Goal: Answer question/provide support: Share knowledge or assist other users

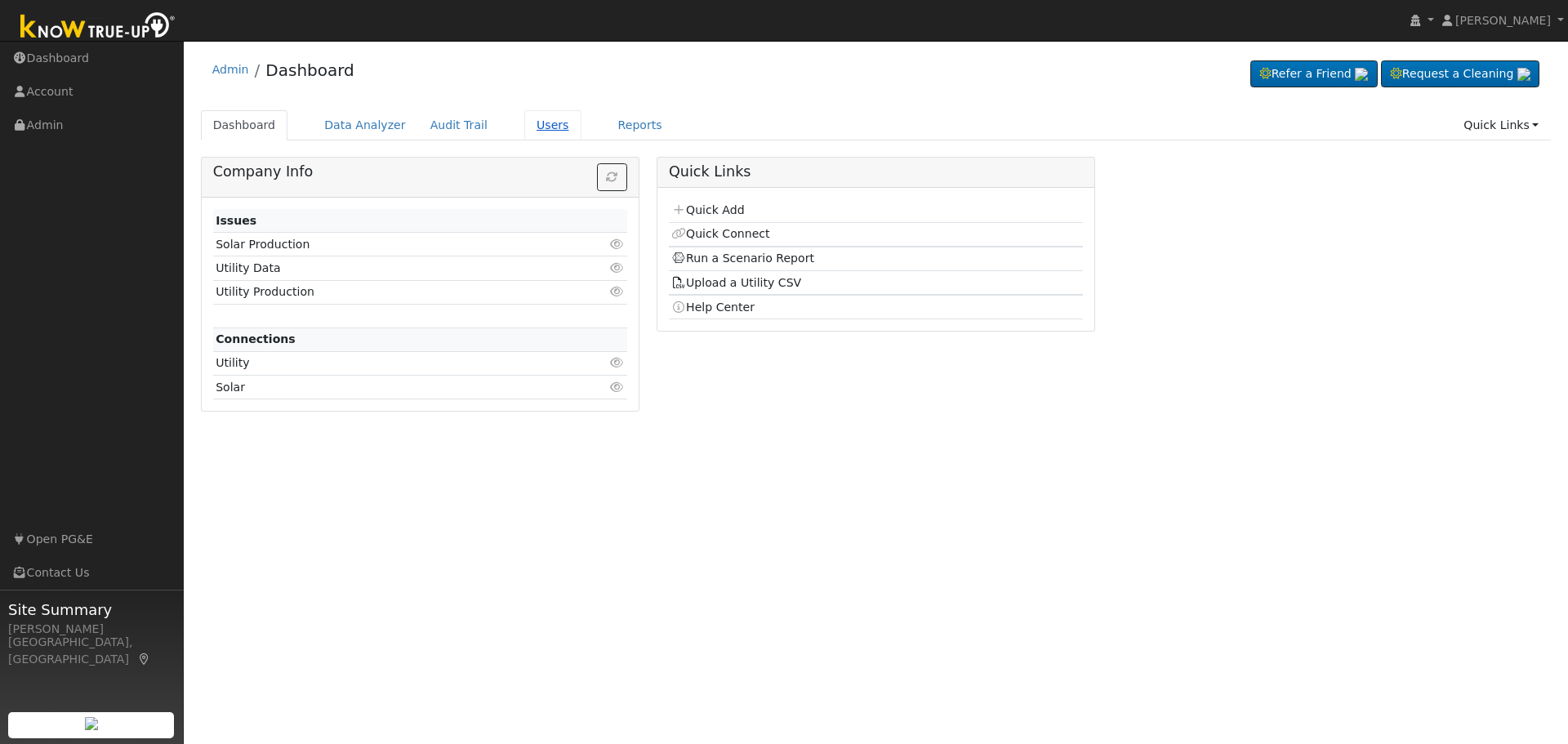
click at [525, 132] on link "Users" at bounding box center [553, 125] width 58 height 30
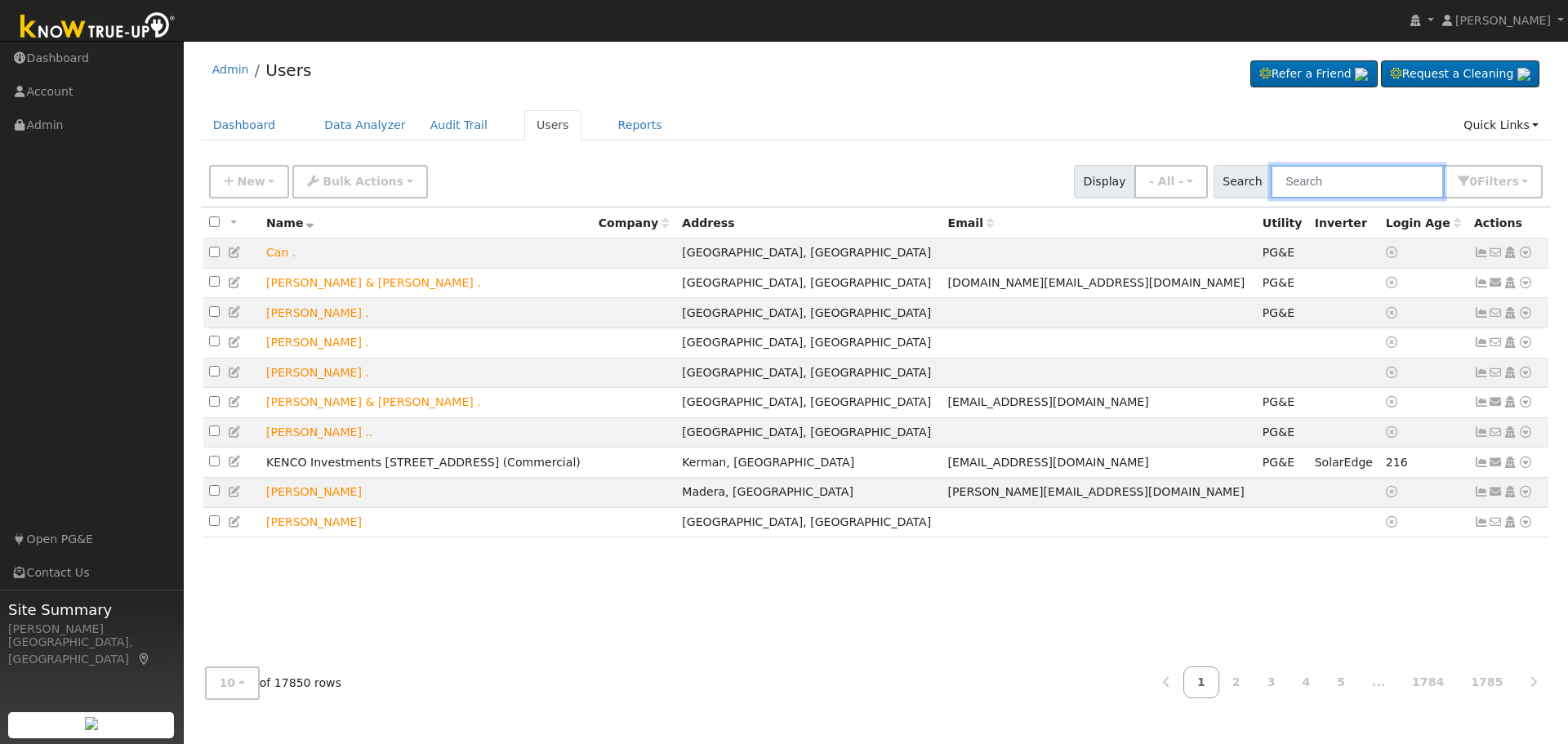
click at [1333, 178] on input "text" at bounding box center [1357, 181] width 174 height 33
type input "i"
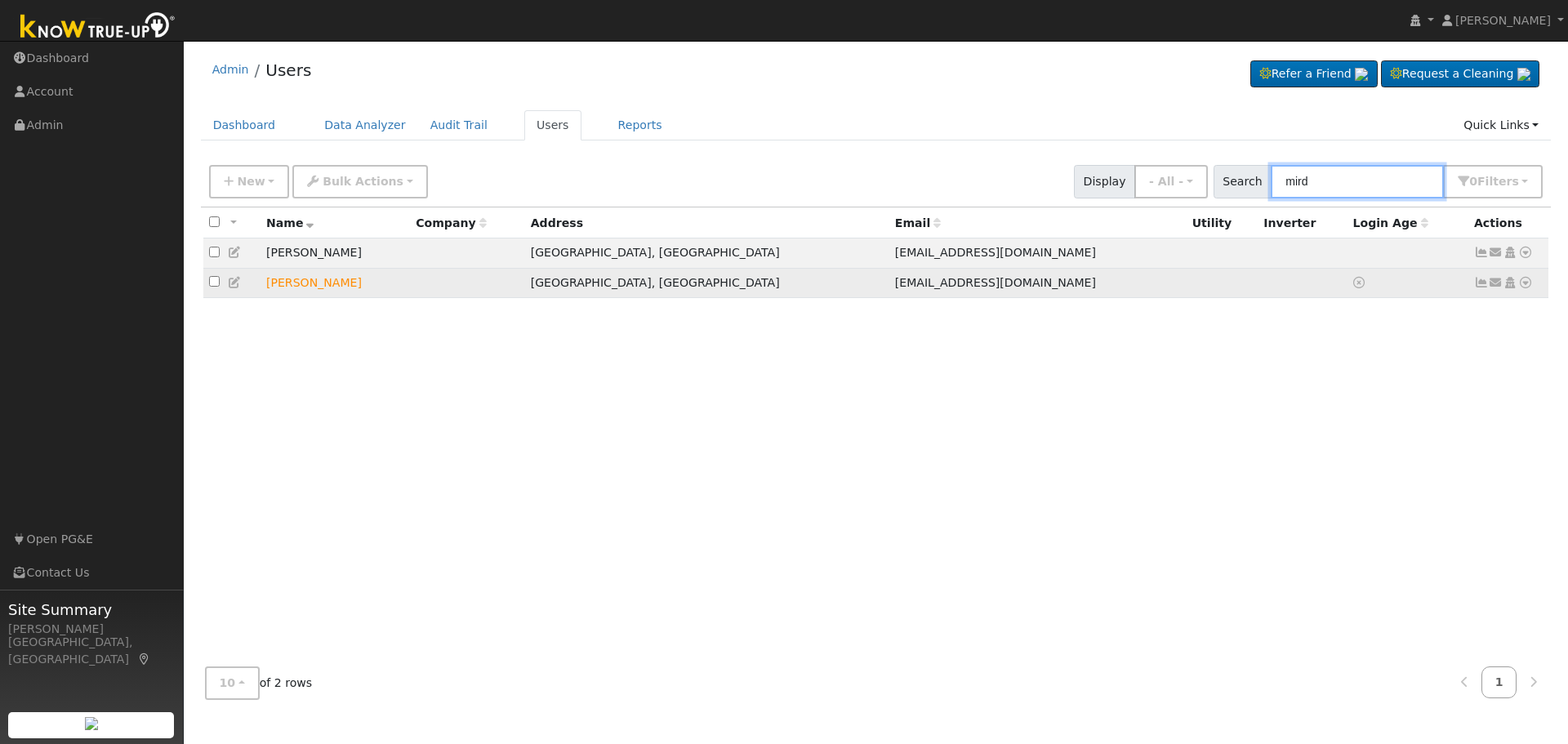
type input "mird"
click at [1523, 289] on icon at bounding box center [1525, 283] width 15 height 12
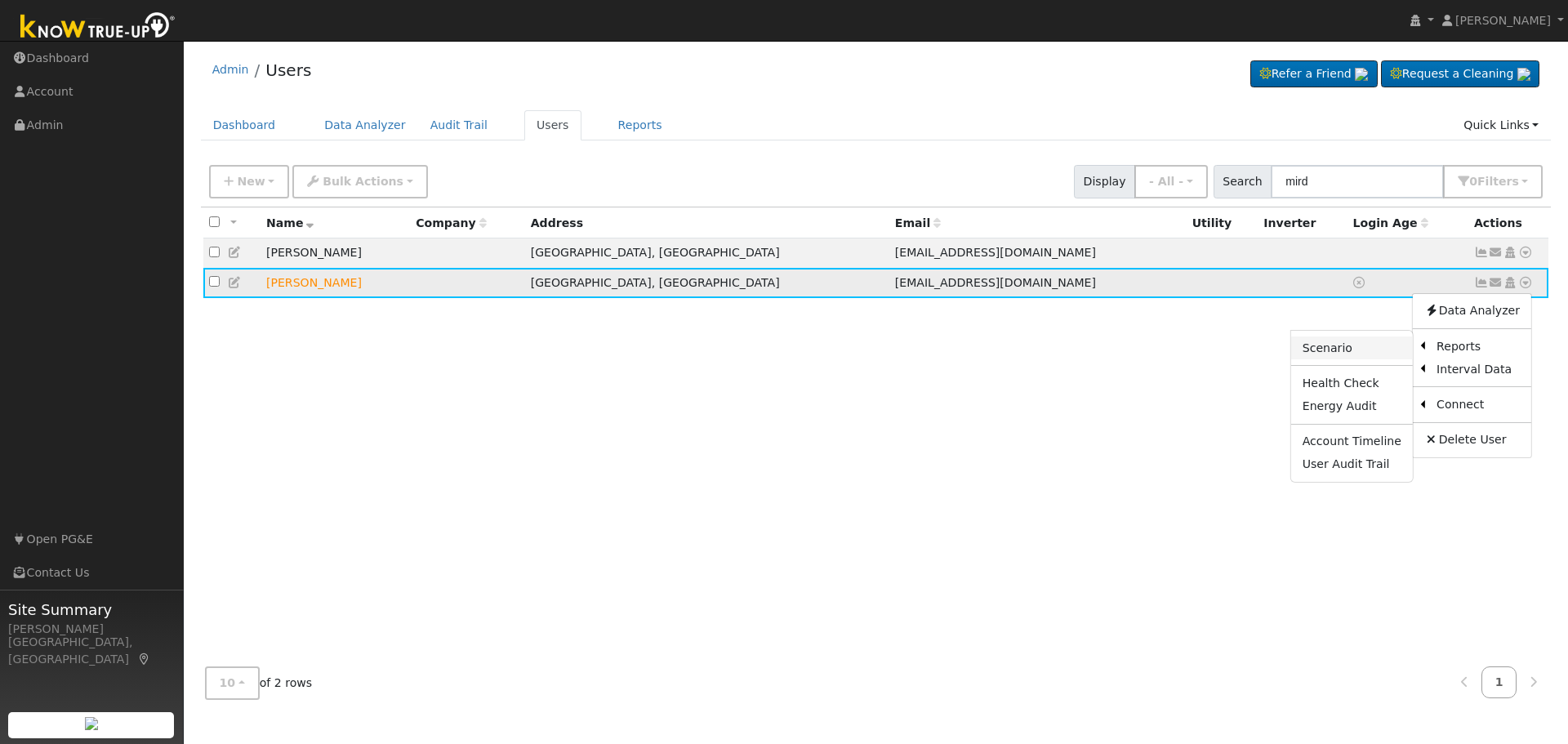
click at [1355, 349] on link "Scenario" at bounding box center [1352, 347] width 122 height 22
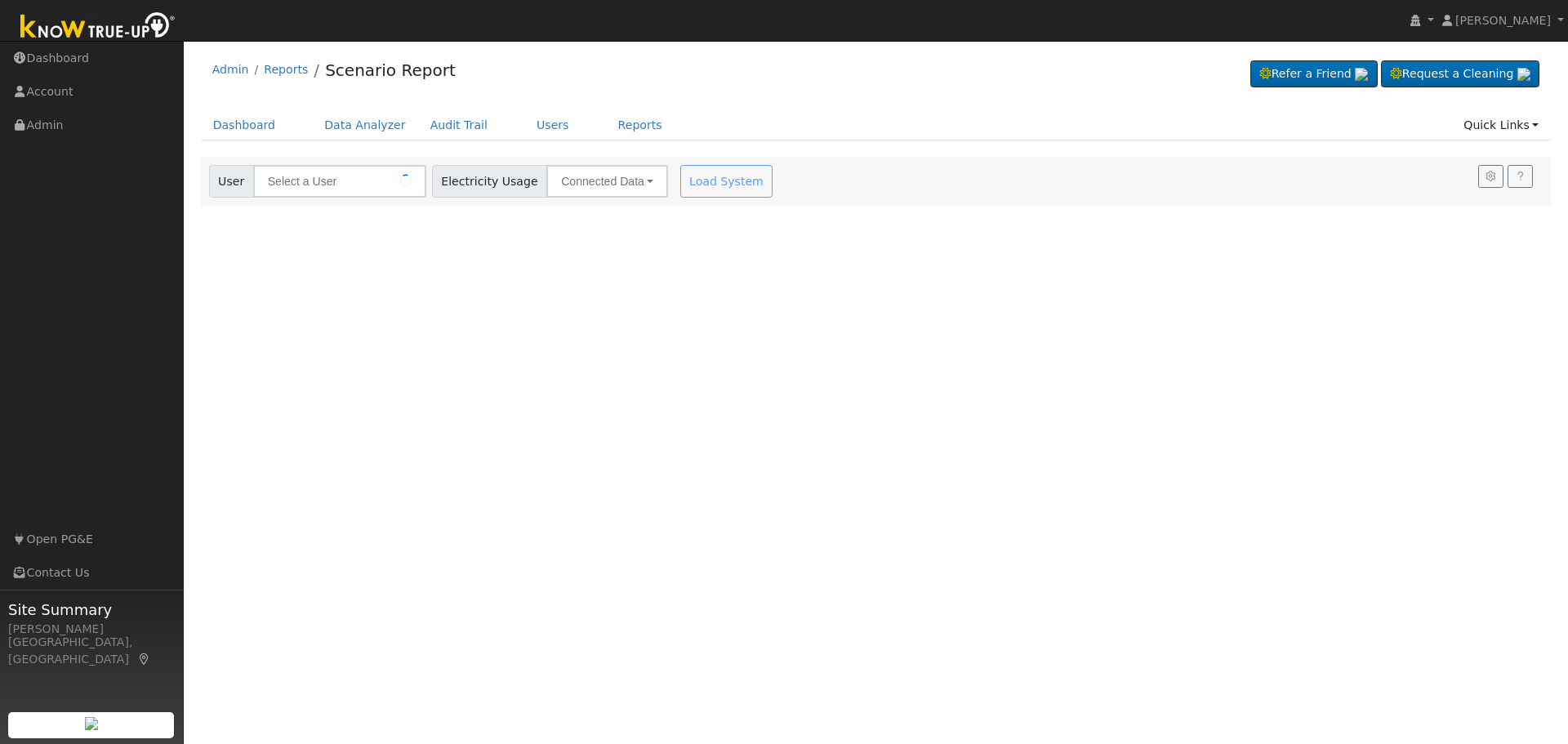
type input "[PERSON_NAME]"
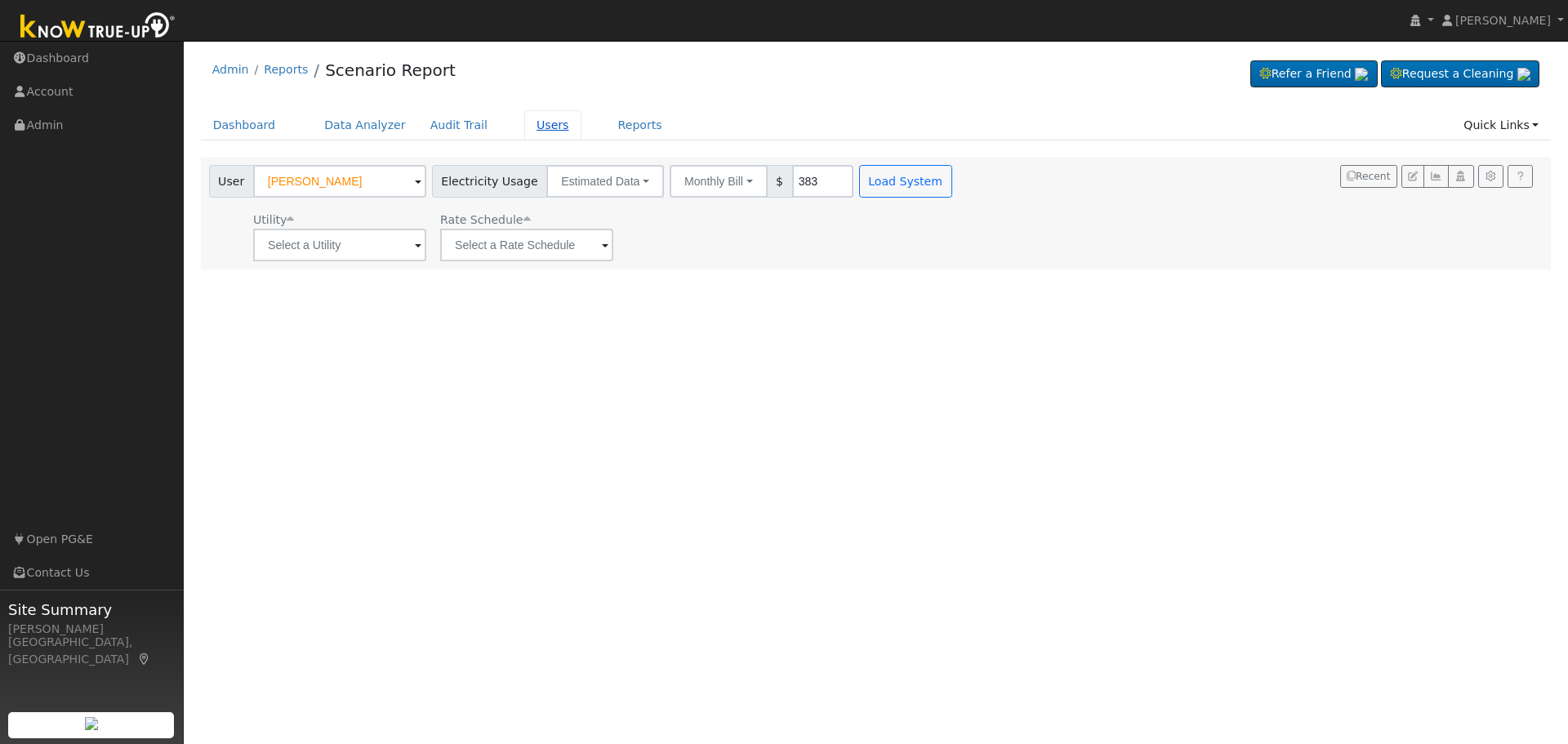
click at [525, 127] on link "Users" at bounding box center [553, 125] width 58 height 30
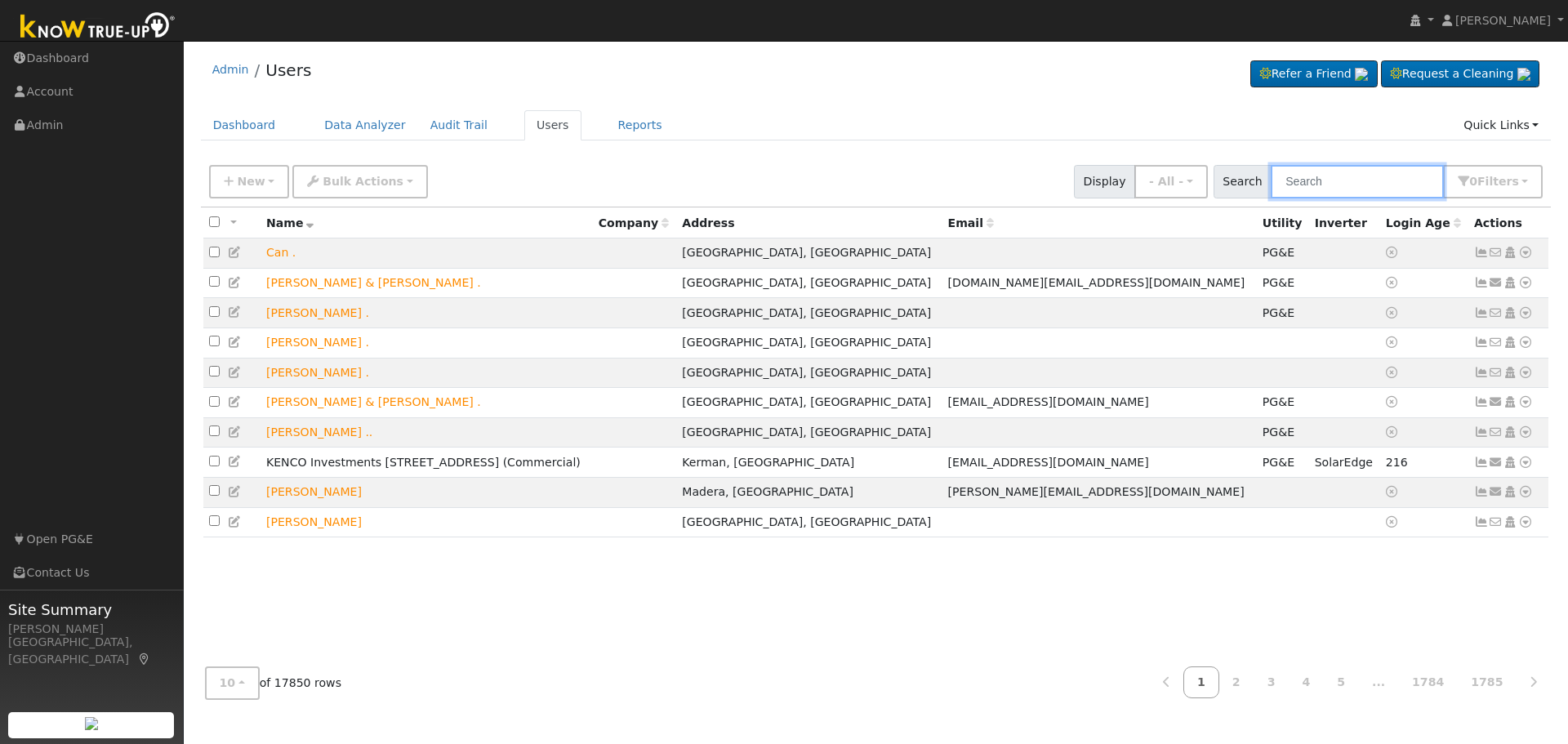
click at [1326, 186] on input "text" at bounding box center [1357, 181] width 174 height 33
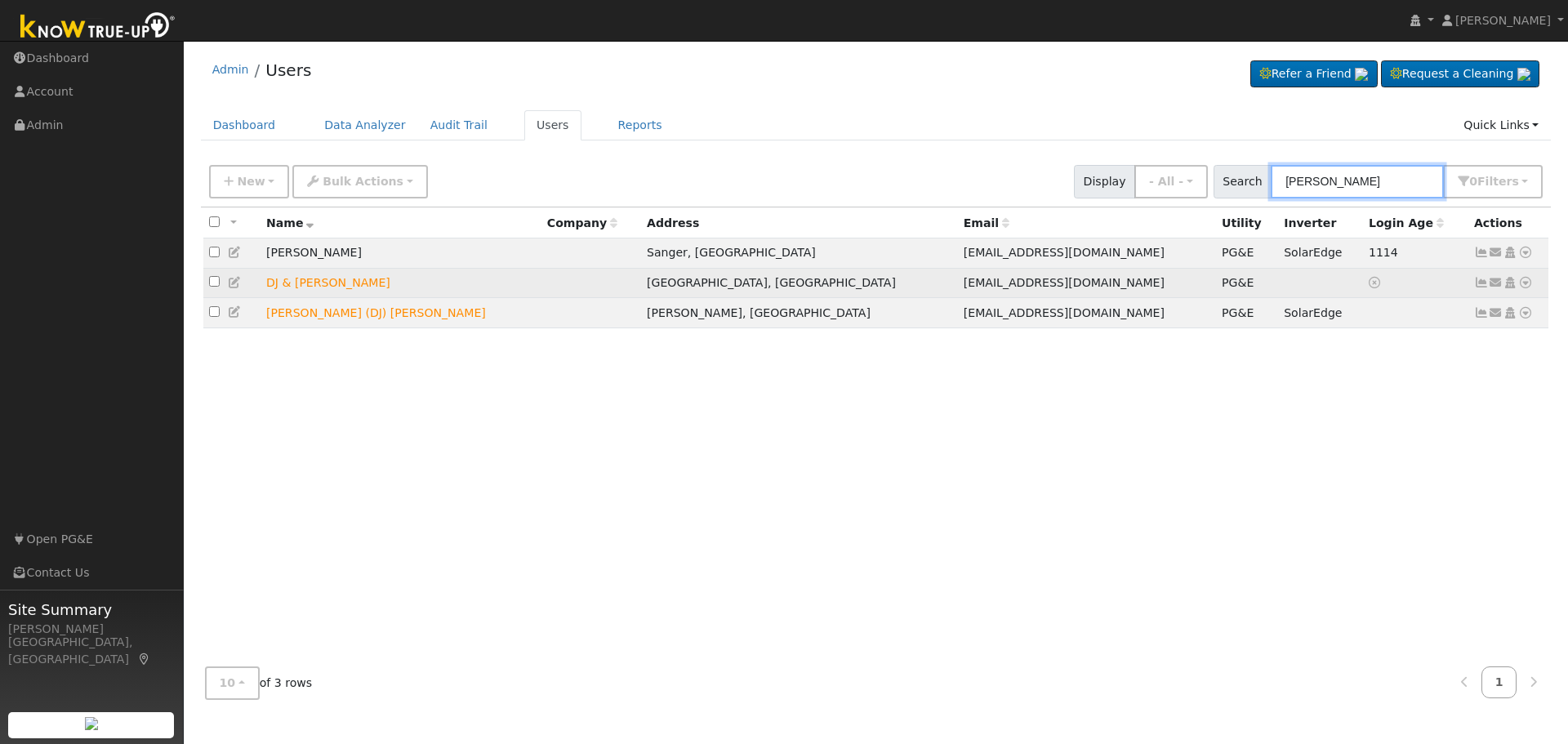
type input "peden"
click at [237, 289] on icon at bounding box center [235, 283] width 15 height 12
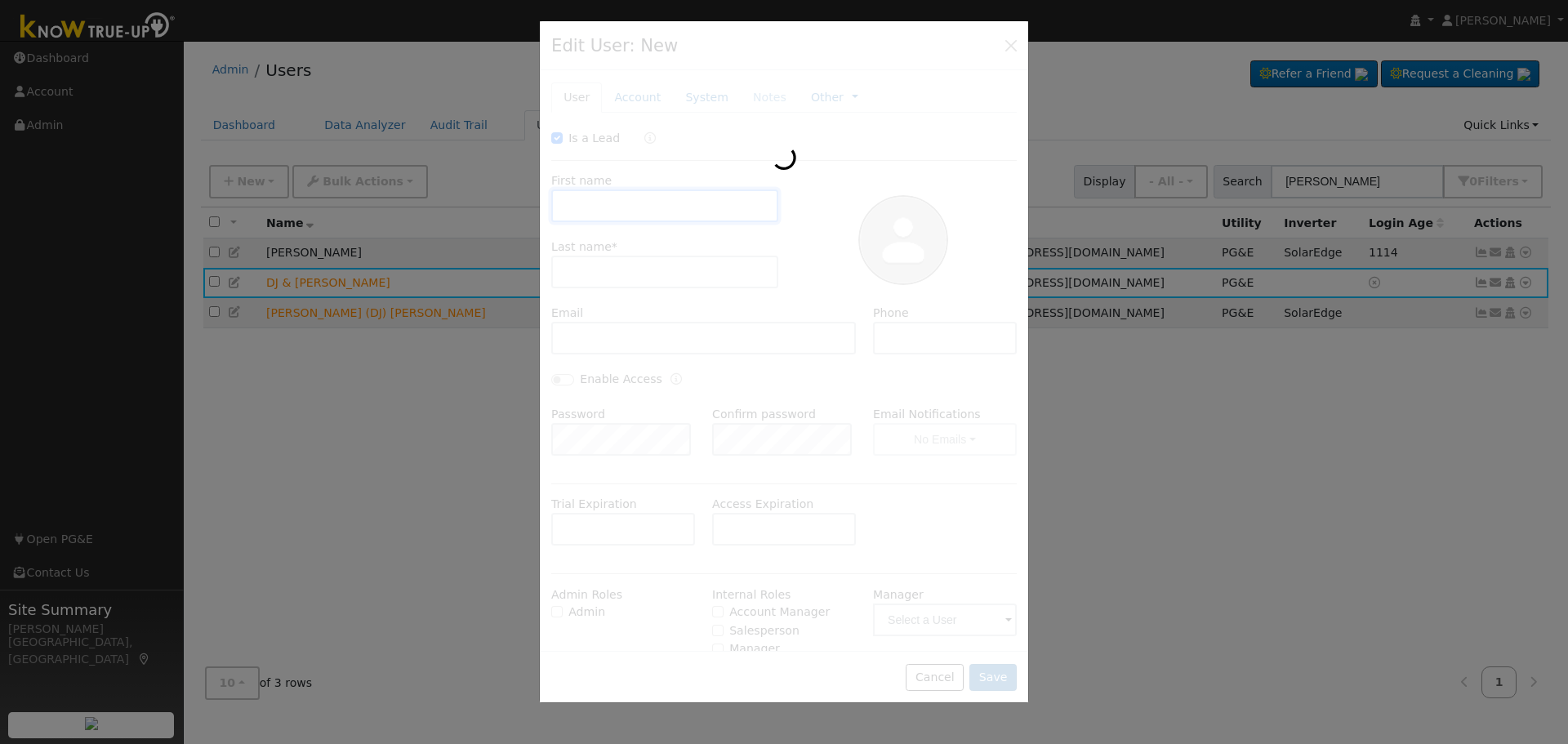
checkbox input "true"
type input "DJ & Kristene"
type input "Peden"
type input "d.j@ewellsplace.com"
type input "5595575555"
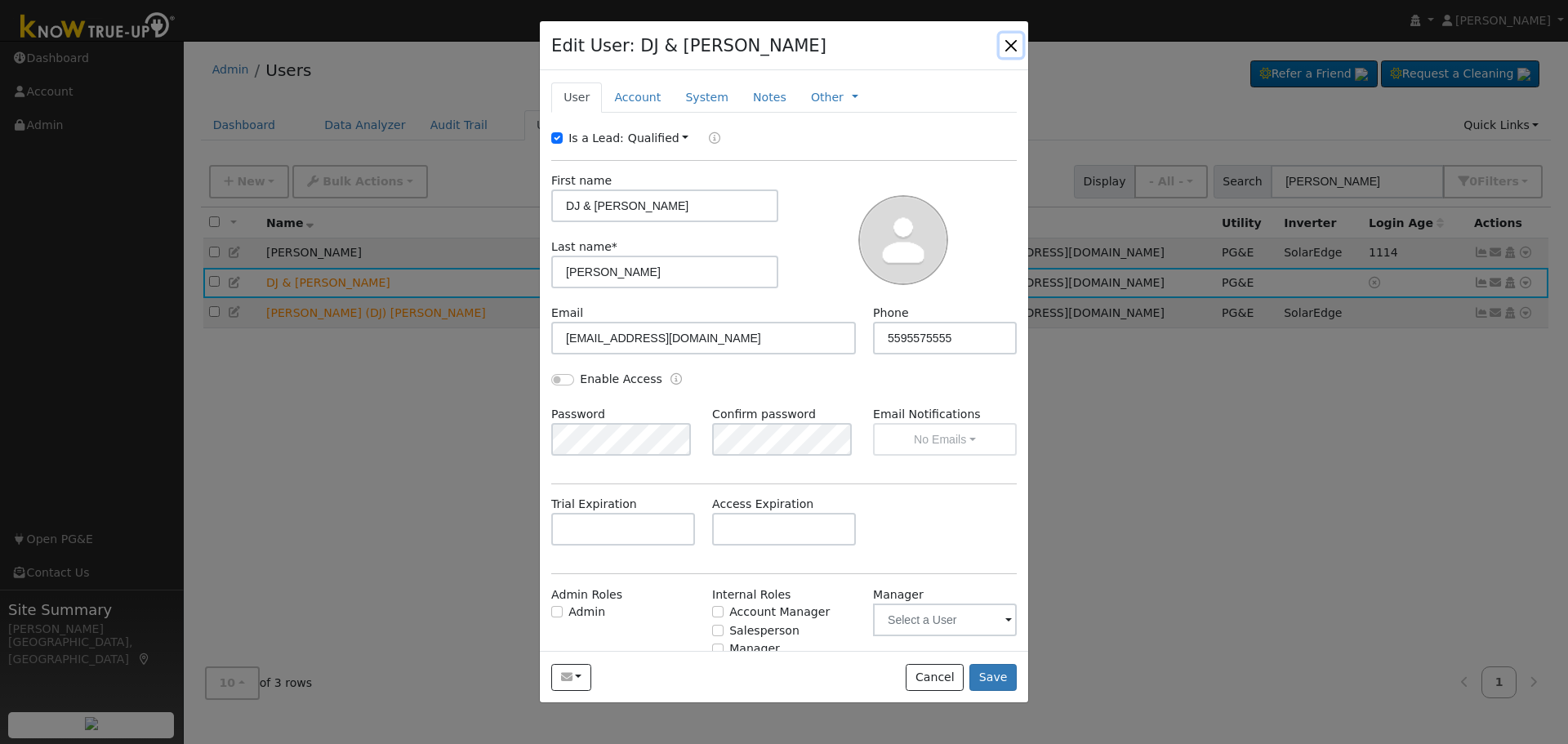
click at [1008, 41] on button "button" at bounding box center [1010, 44] width 22 height 22
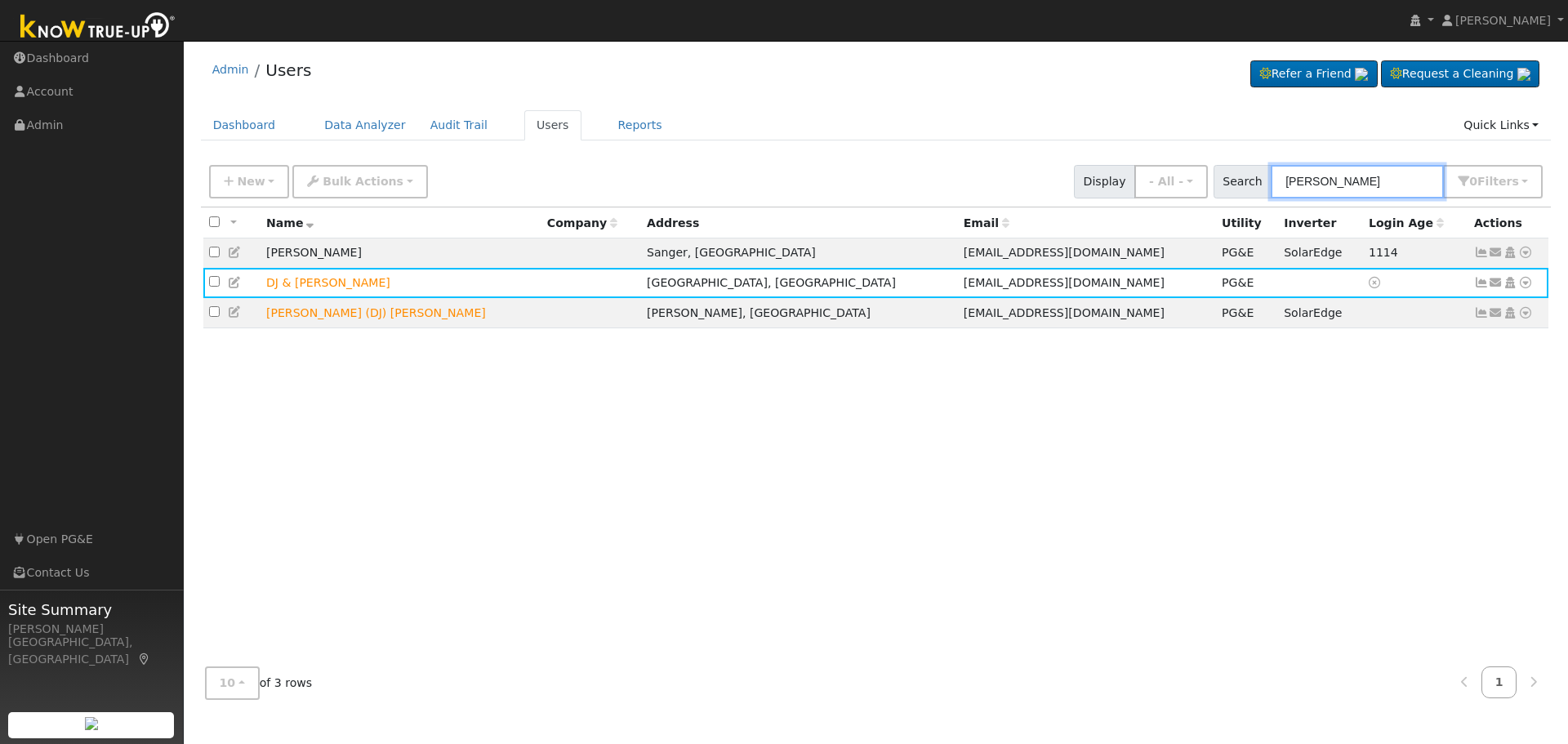
click at [1360, 186] on input "peden" at bounding box center [1357, 181] width 174 height 33
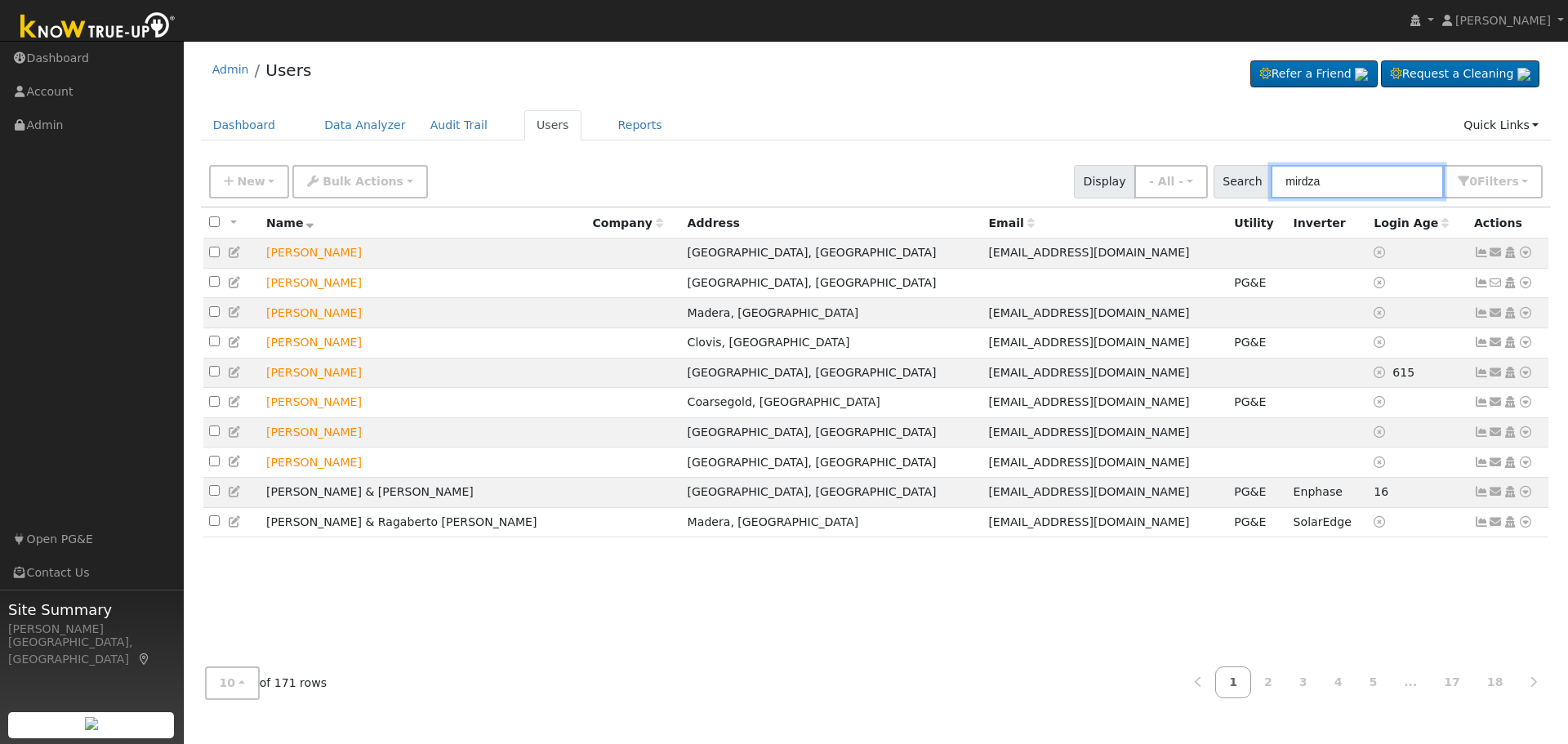
click at [1382, 183] on input "mirdza" at bounding box center [1357, 181] width 174 height 33
type input "w"
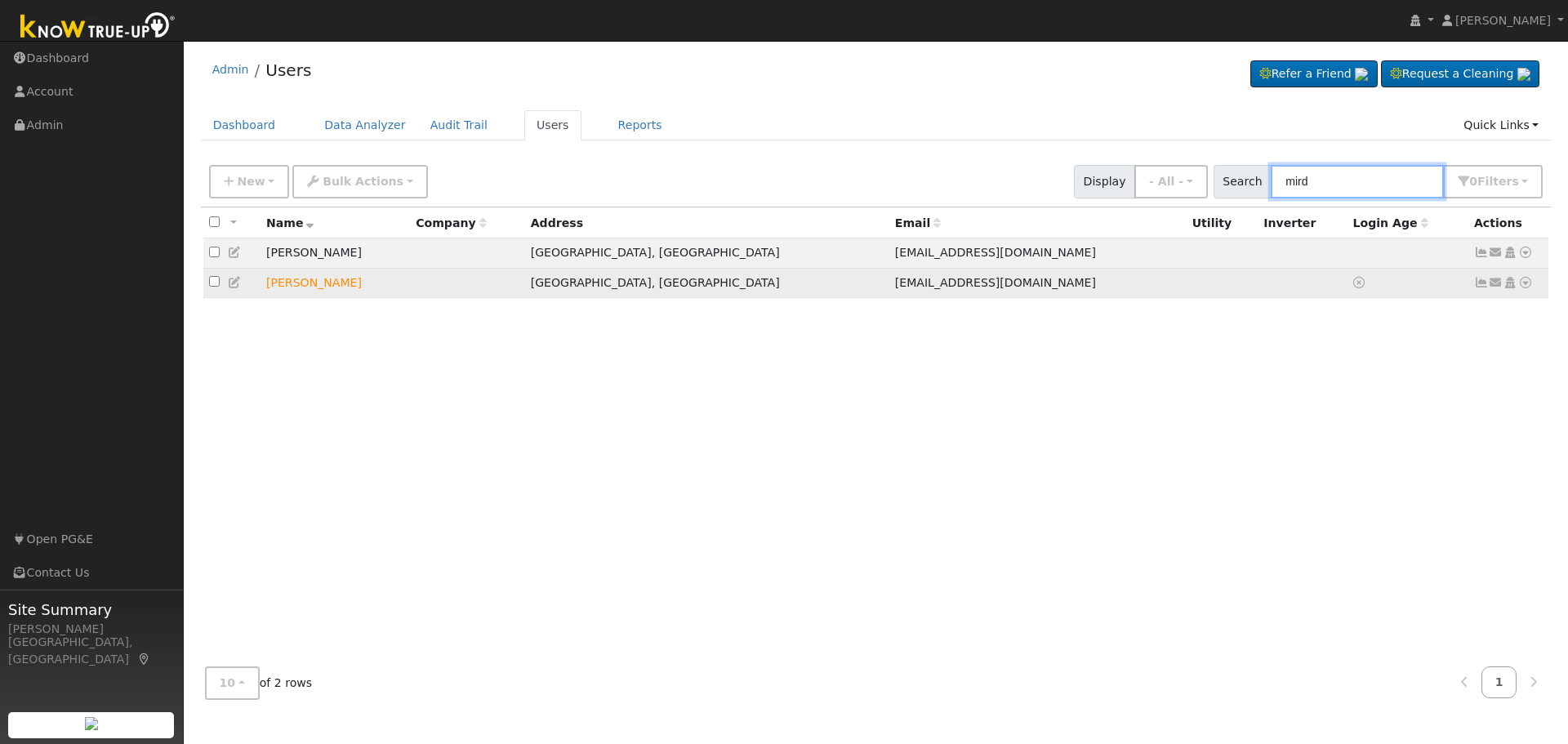
type input "mird"
click at [1524, 284] on icon at bounding box center [1525, 283] width 15 height 12
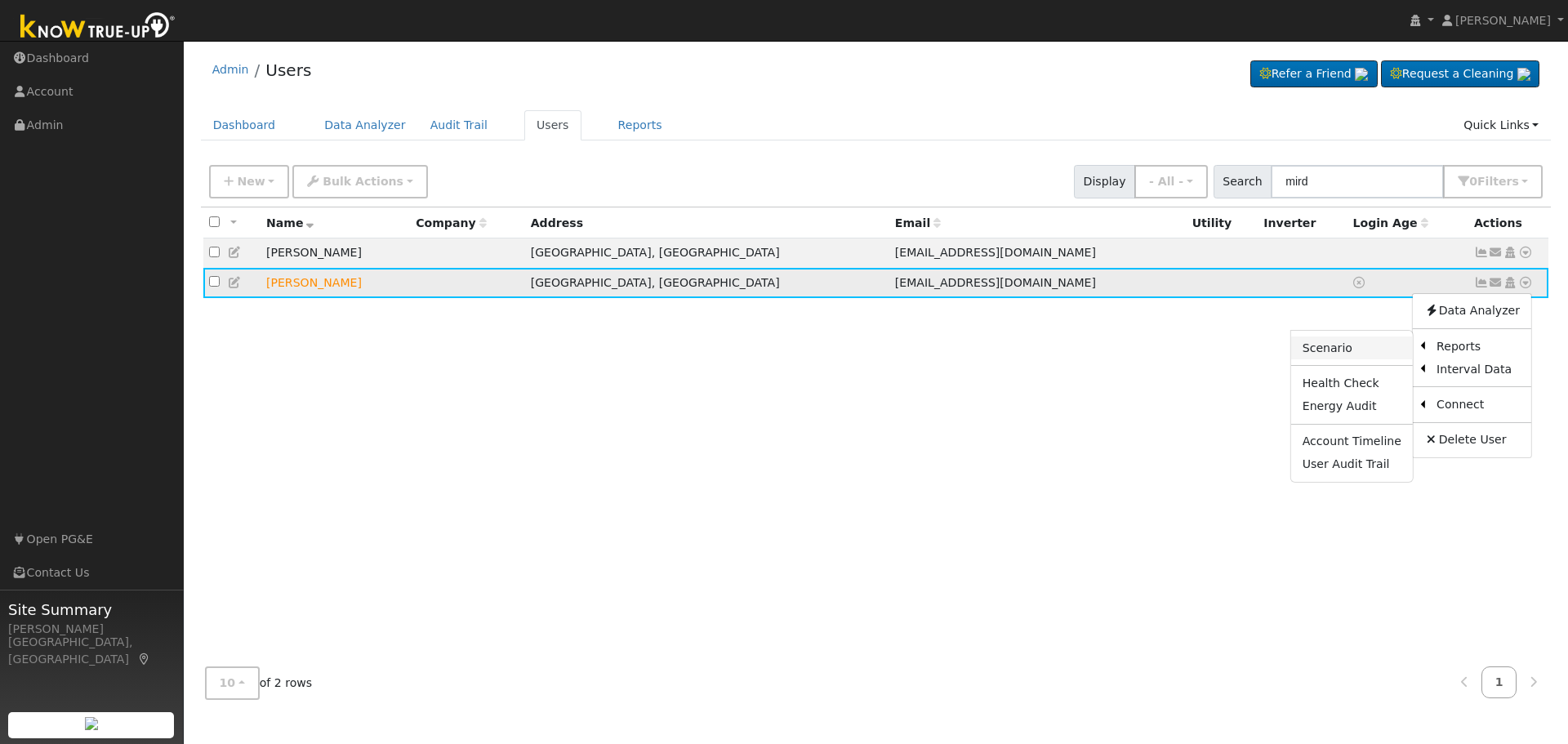
click at [1330, 349] on link "Scenario" at bounding box center [1352, 347] width 122 height 22
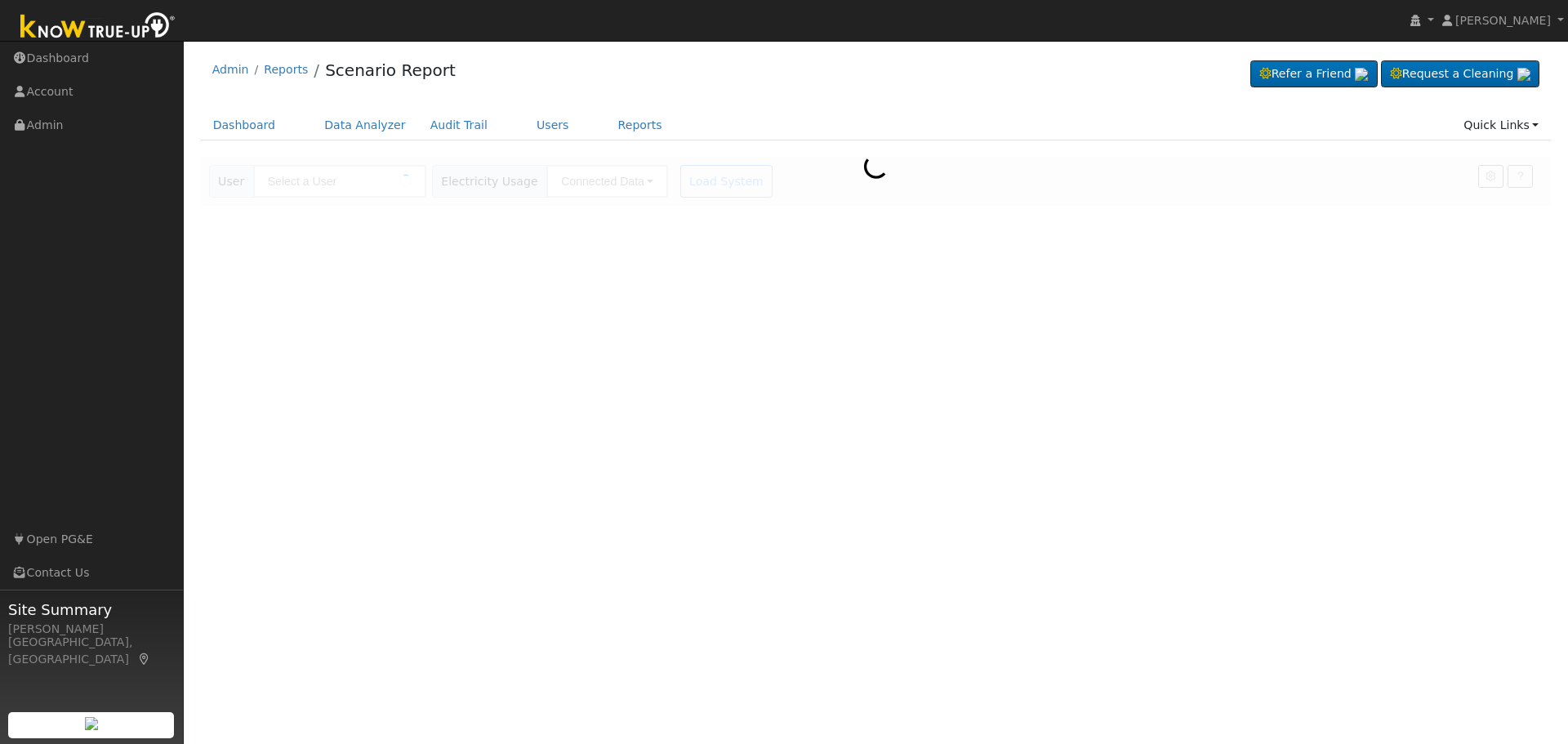
type input "[PERSON_NAME]"
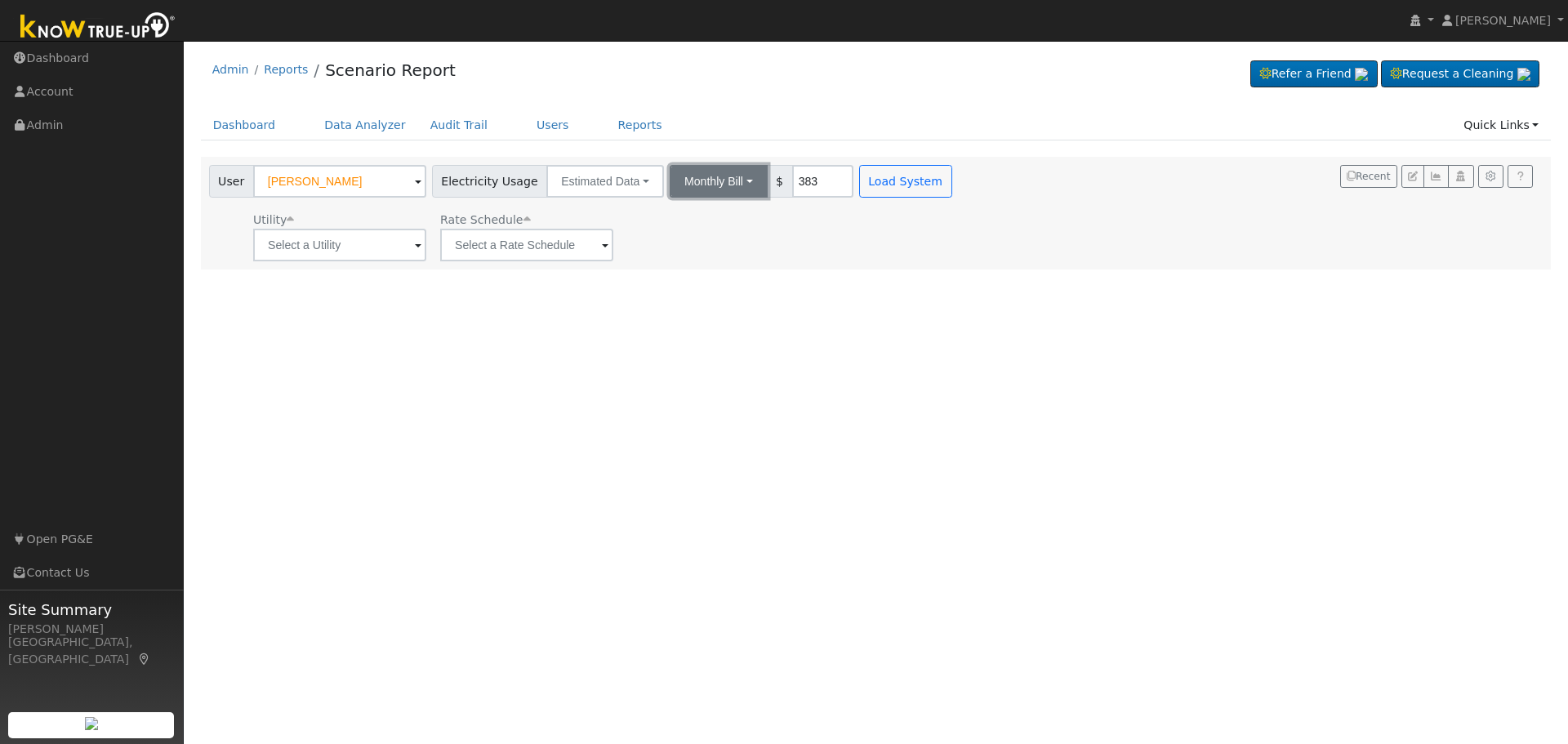
click at [729, 182] on button "Monthly Bill" at bounding box center [719, 181] width 98 height 33
click at [714, 217] on link "Annual Consumption" at bounding box center [696, 216] width 143 height 22
type input "14000"
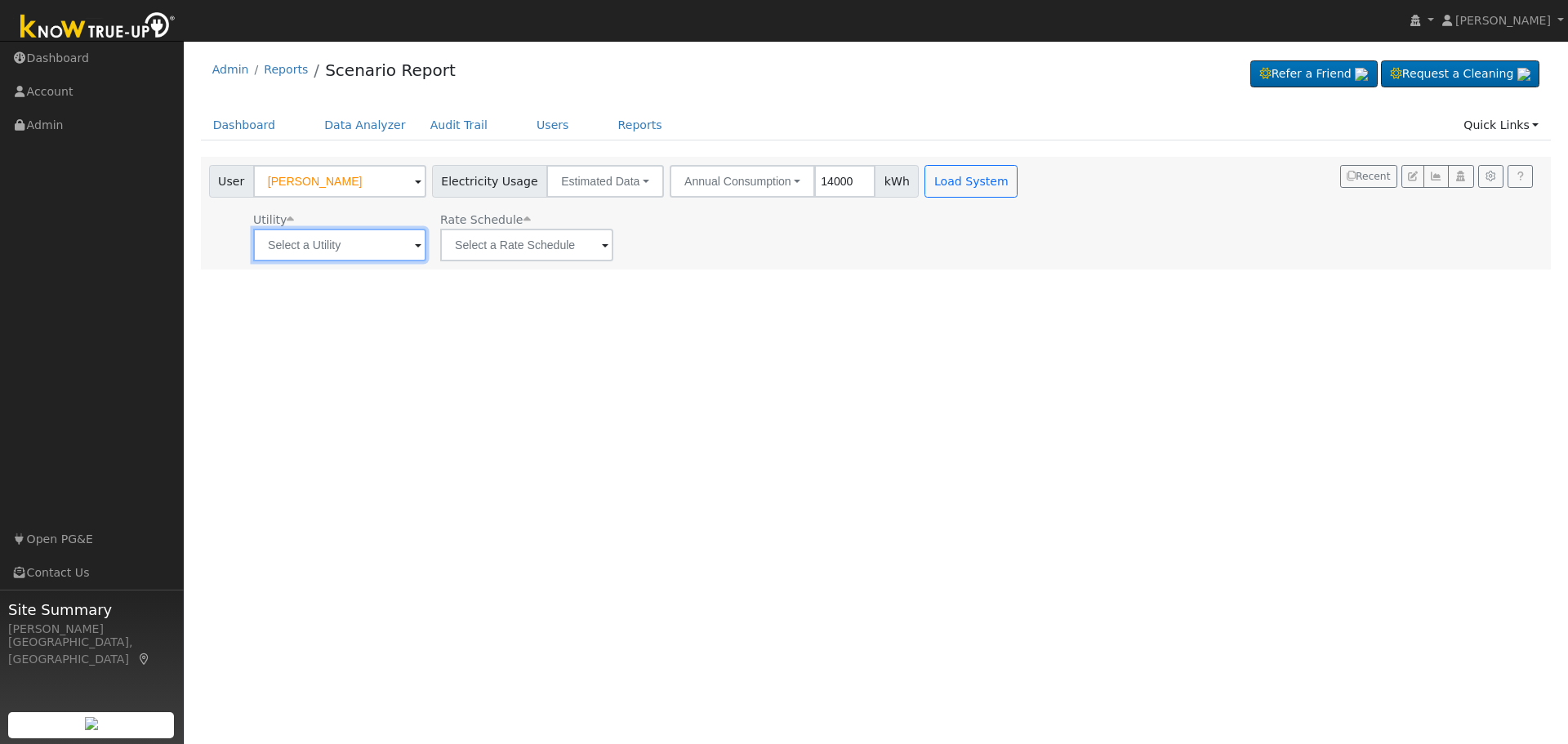
click at [406, 249] on input "text" at bounding box center [340, 246] width 174 height 33
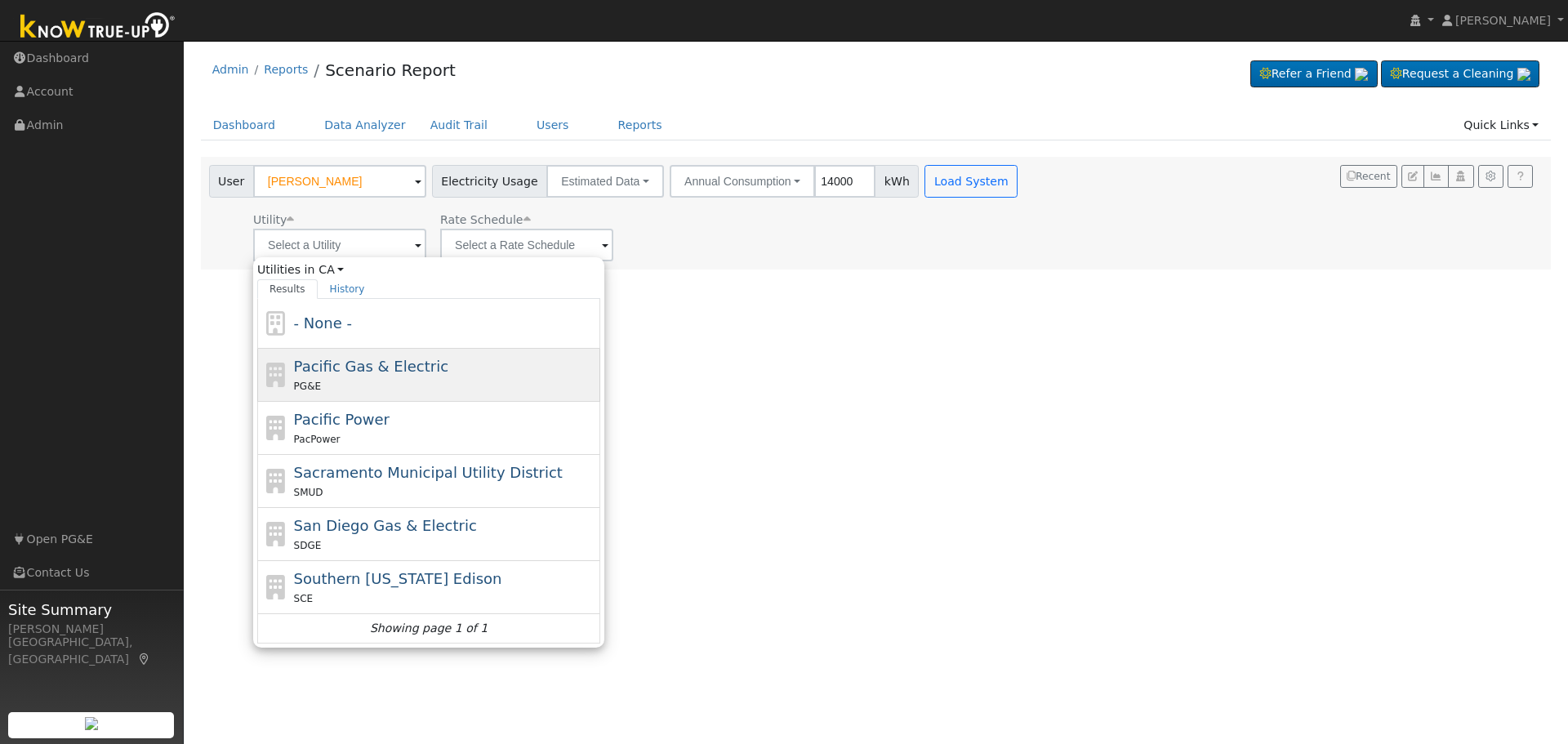
click at [364, 372] on span "Pacific Gas & Electric" at bounding box center [372, 367] width 154 height 18
type input "Pacific Gas & Electric"
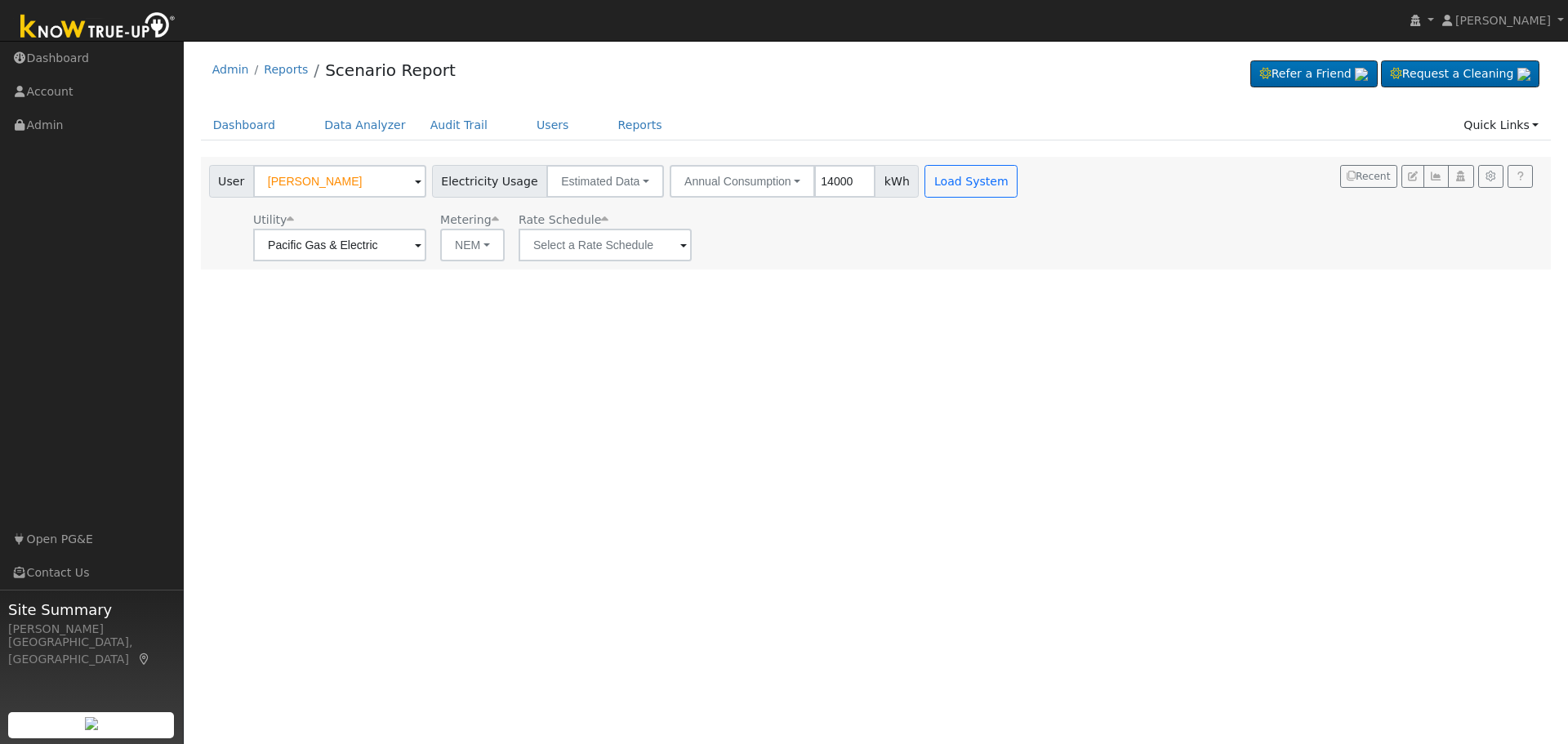
click at [421, 246] on span at bounding box center [417, 246] width 7 height 19
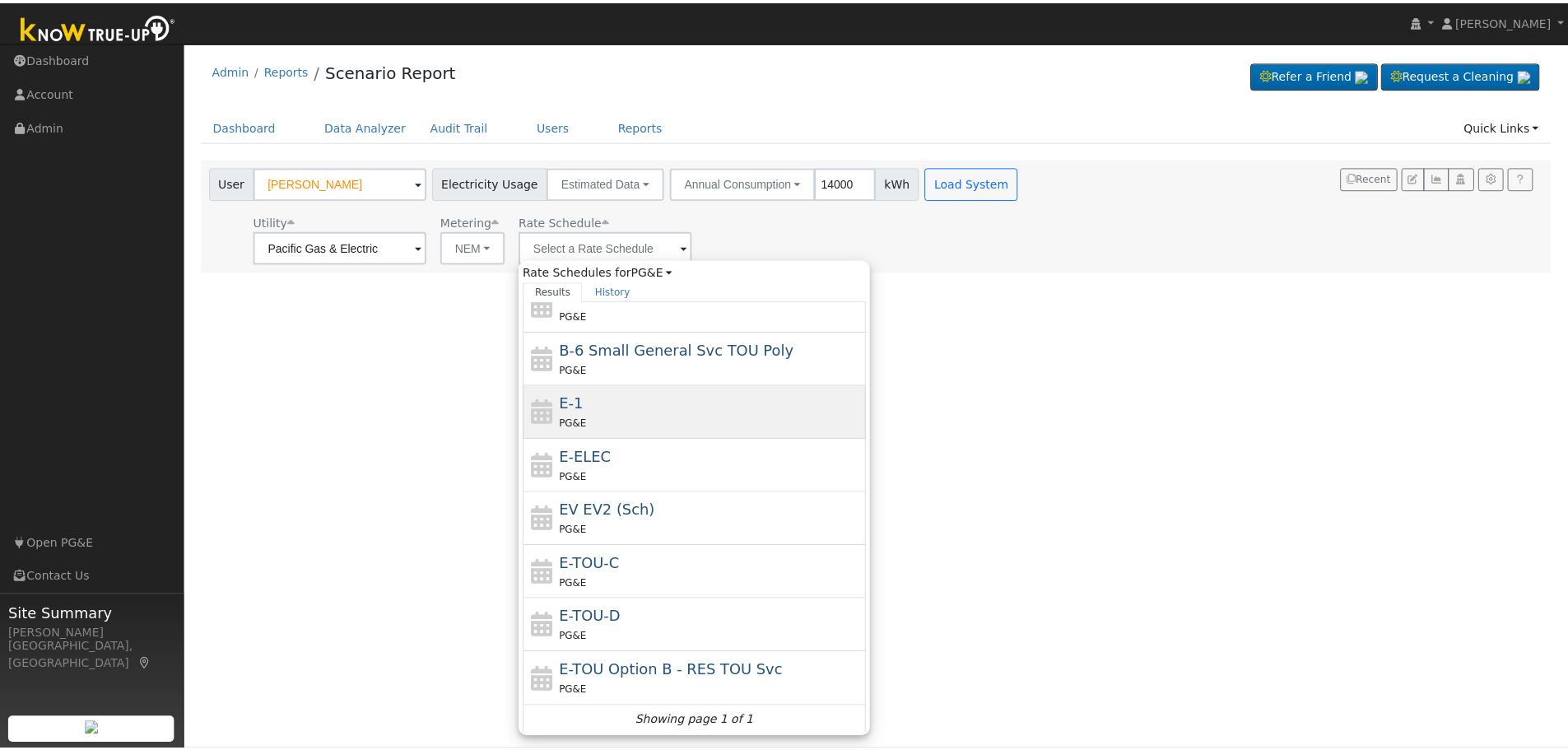
scroll to position [180, 0]
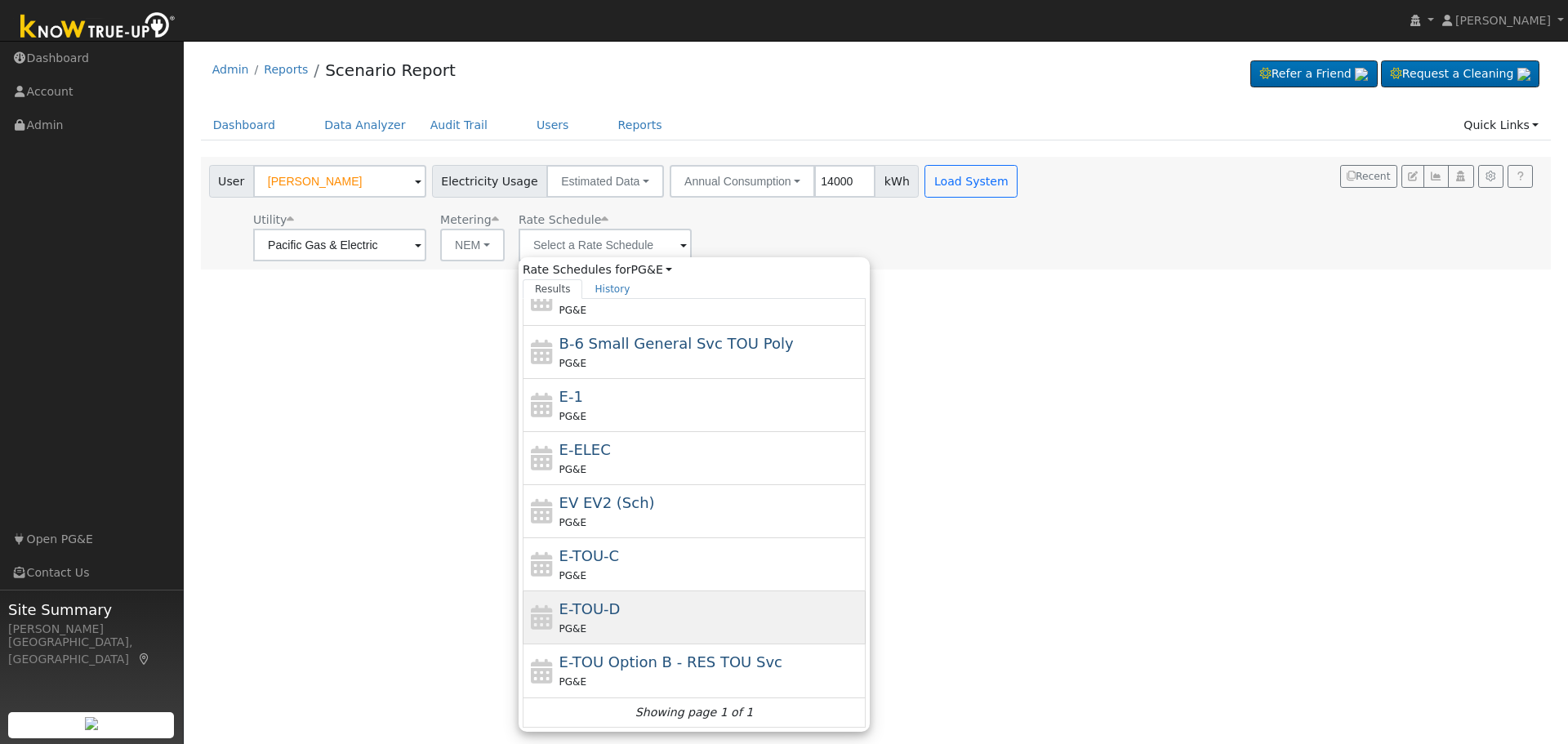
click at [644, 621] on div "PG&E" at bounding box center [711, 629] width 303 height 18
type input "E-TOU-D"
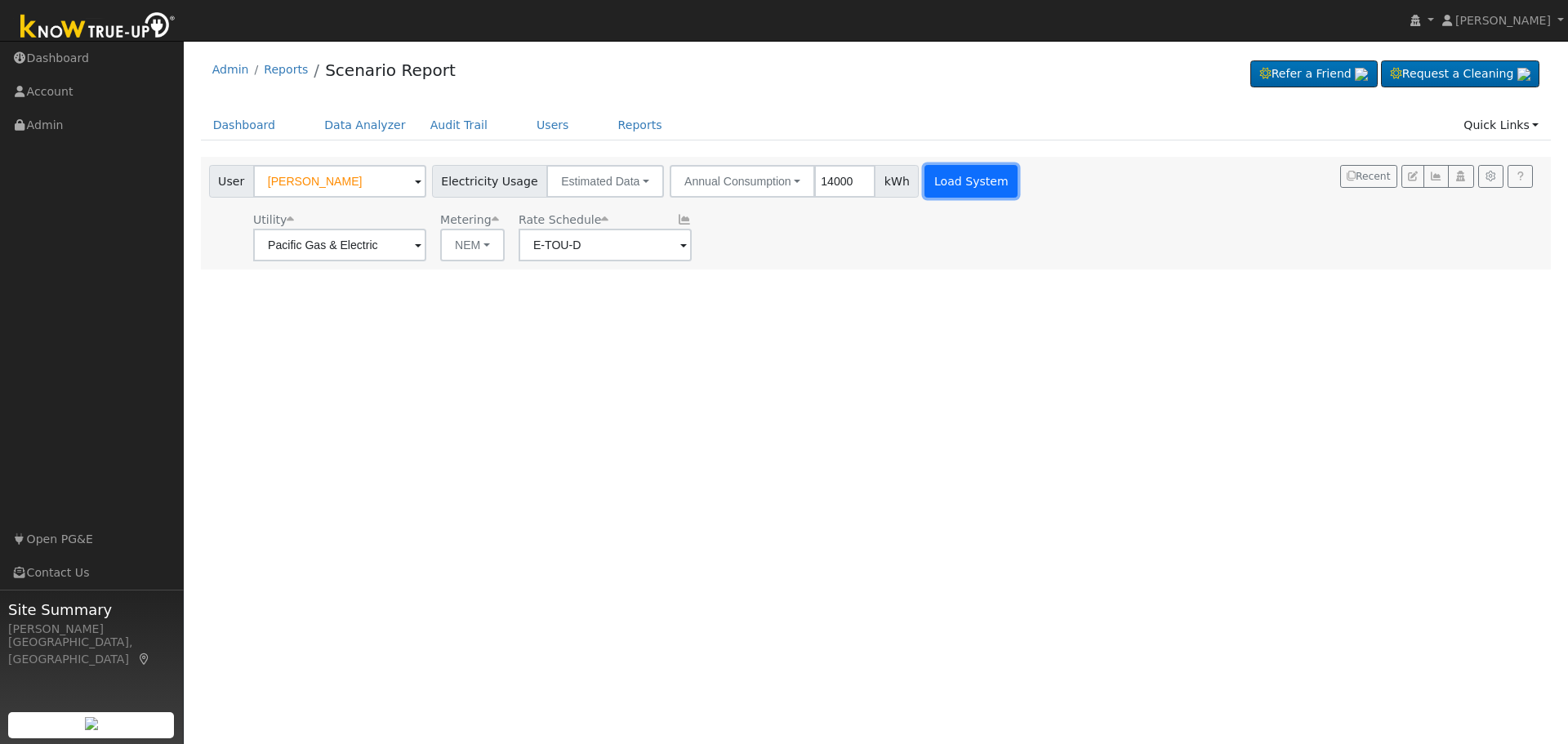
click at [924, 186] on button "Load System" at bounding box center [970, 181] width 93 height 33
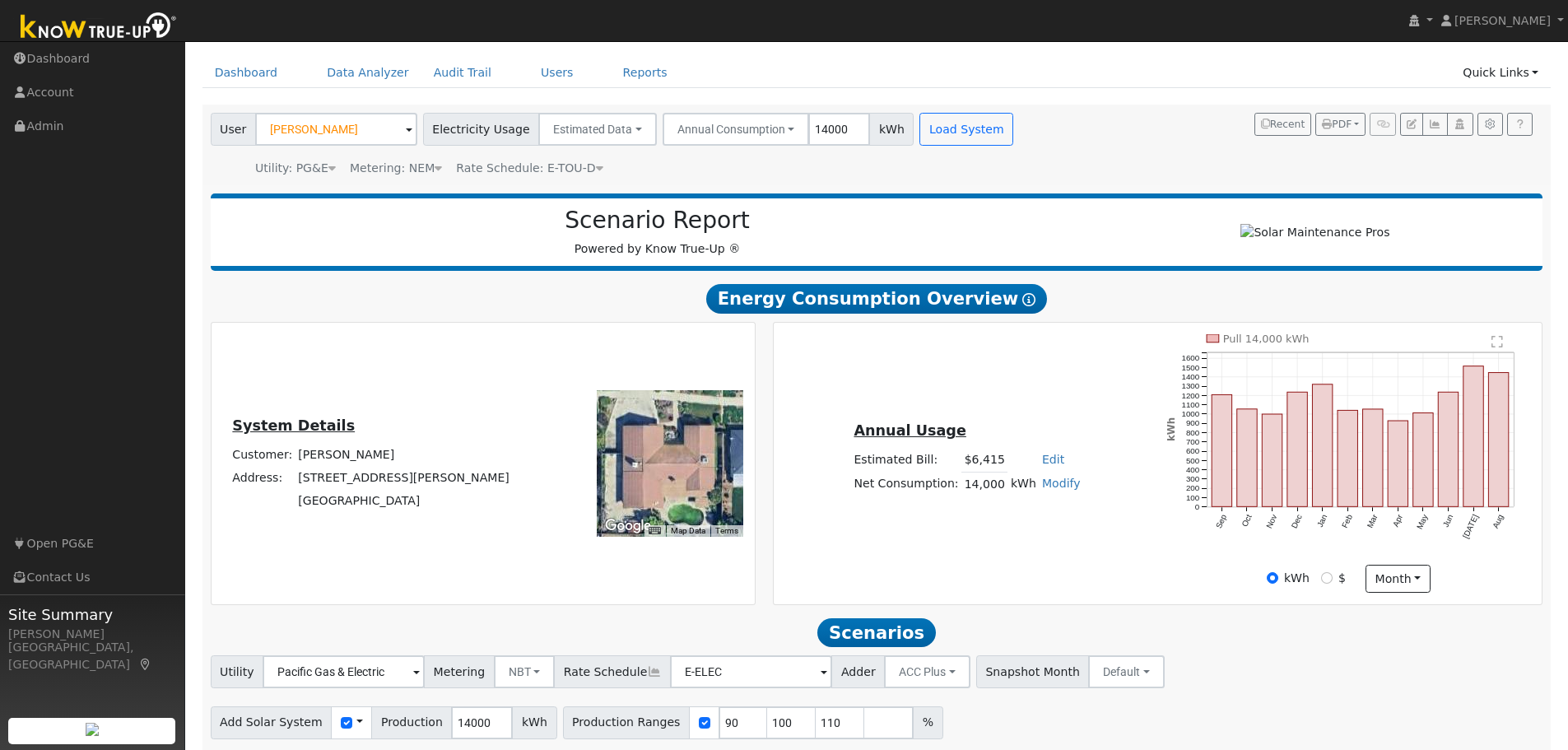
scroll to position [117, 0]
